Goal: Task Accomplishment & Management: Manage account settings

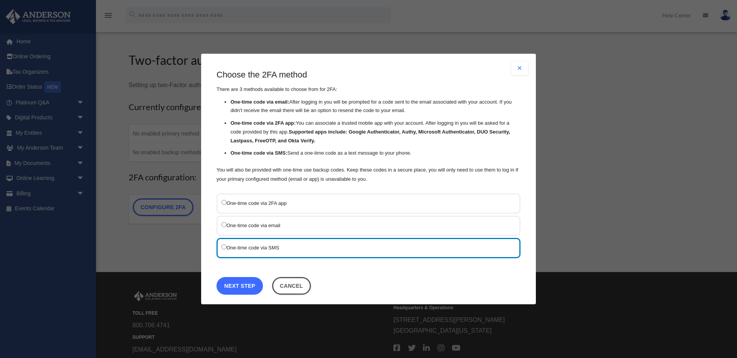
click at [247, 288] on link "Next Step" at bounding box center [240, 286] width 46 height 18
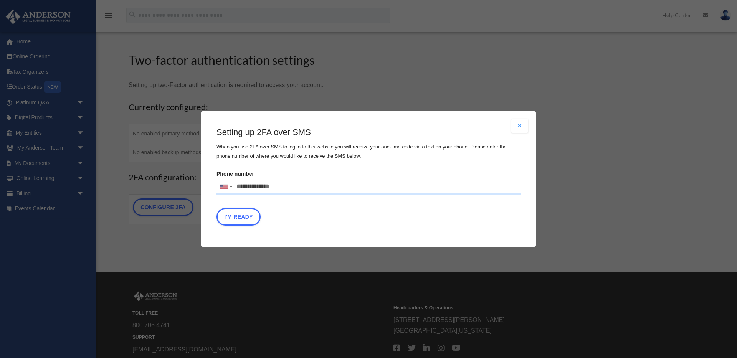
click at [247, 187] on input "Phone number [GEOGRAPHIC_DATA] +1 [GEOGRAPHIC_DATA] +44 [GEOGRAPHIC_DATA] (‫[GE…" at bounding box center [369, 186] width 304 height 15
type input "**********"
click at [248, 217] on button "I'm Ready" at bounding box center [239, 217] width 44 height 18
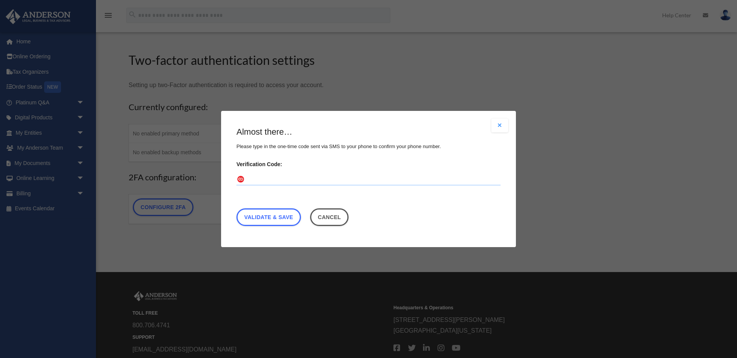
click at [256, 179] on input "Verification Code:" at bounding box center [368, 180] width 264 height 12
type input "******"
click at [281, 215] on link "Validate & Save" at bounding box center [268, 217] width 64 height 18
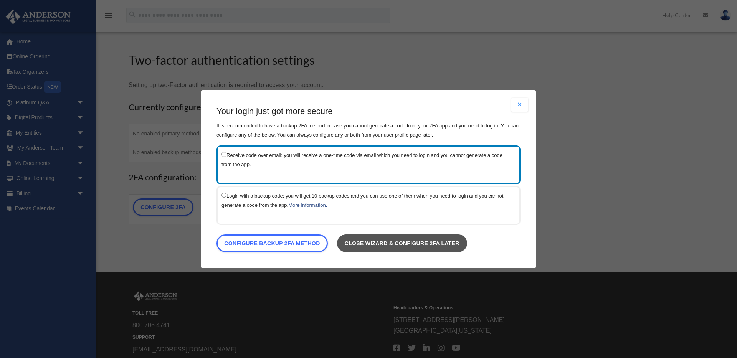
click at [369, 245] on link "Close wizard & configure 2FA later" at bounding box center [402, 243] width 130 height 18
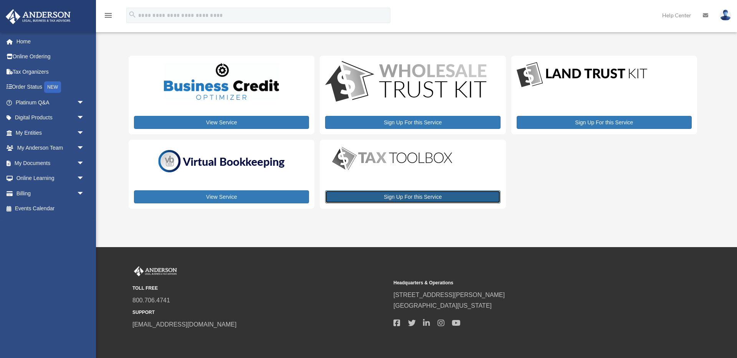
click at [379, 197] on link "Sign Up For this Service" at bounding box center [412, 196] width 175 height 13
click at [237, 90] on img at bounding box center [221, 81] width 115 height 37
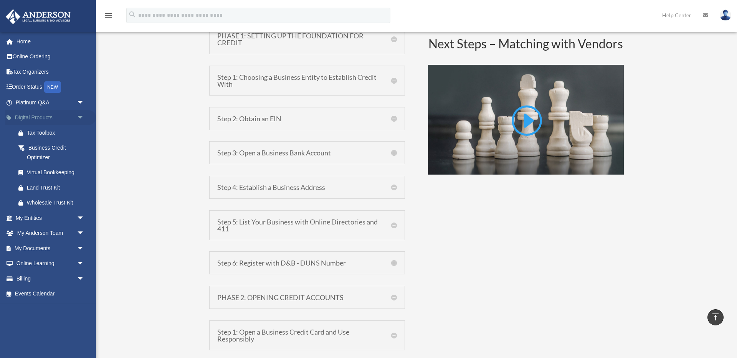
scroll to position [547, 0]
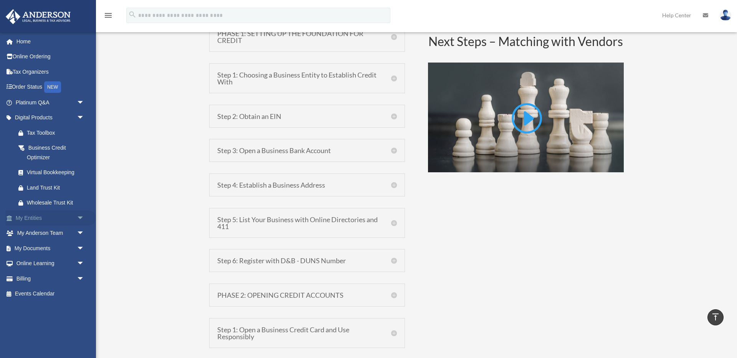
click at [39, 215] on link "My Entities arrow_drop_down" at bounding box center [50, 217] width 91 height 15
click at [79, 218] on span "arrow_drop_down" at bounding box center [84, 218] width 15 height 16
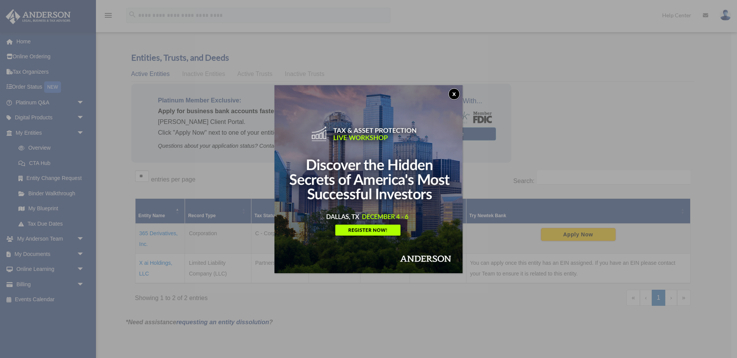
click at [456, 93] on button "x" at bounding box center [454, 94] width 12 height 12
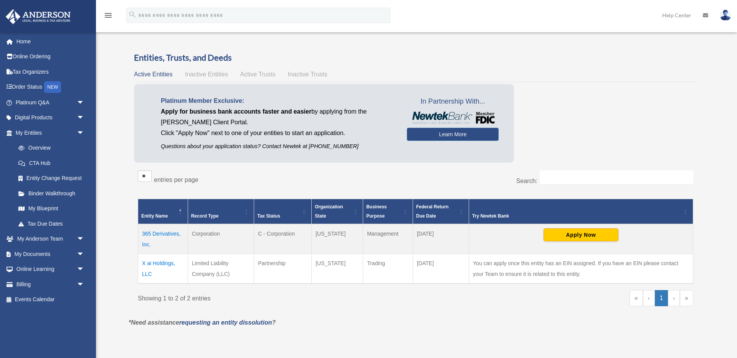
click at [165, 262] on td "X ai Holdings, LLC" at bounding box center [163, 269] width 50 height 30
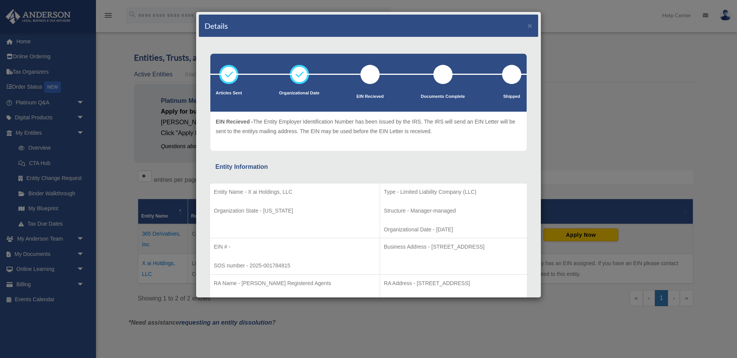
click at [372, 78] on div at bounding box center [369, 74] width 19 height 19
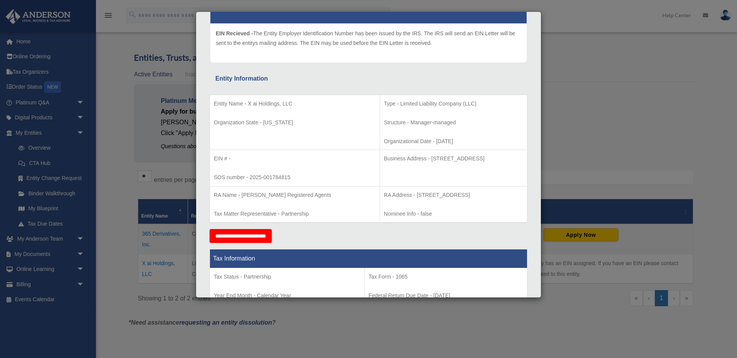
scroll to position [90, 0]
